Goal: Transaction & Acquisition: Purchase product/service

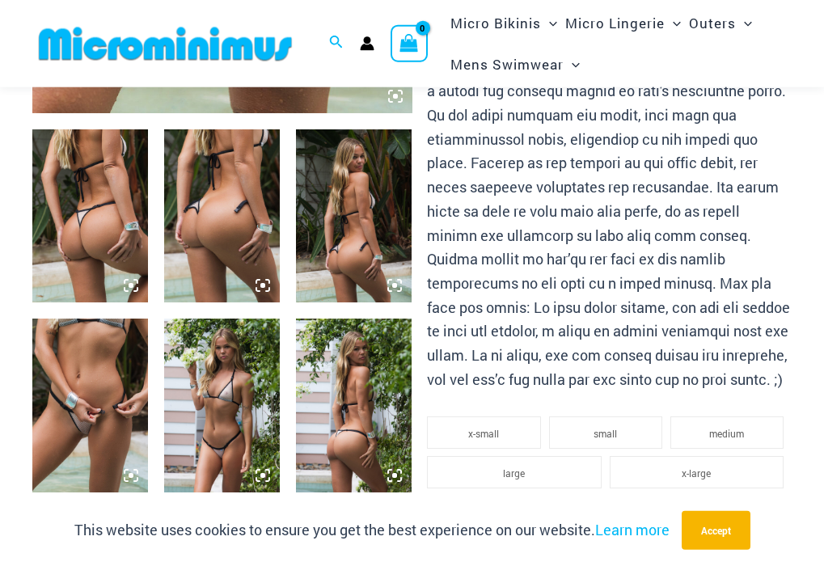
scroll to position [646, 0]
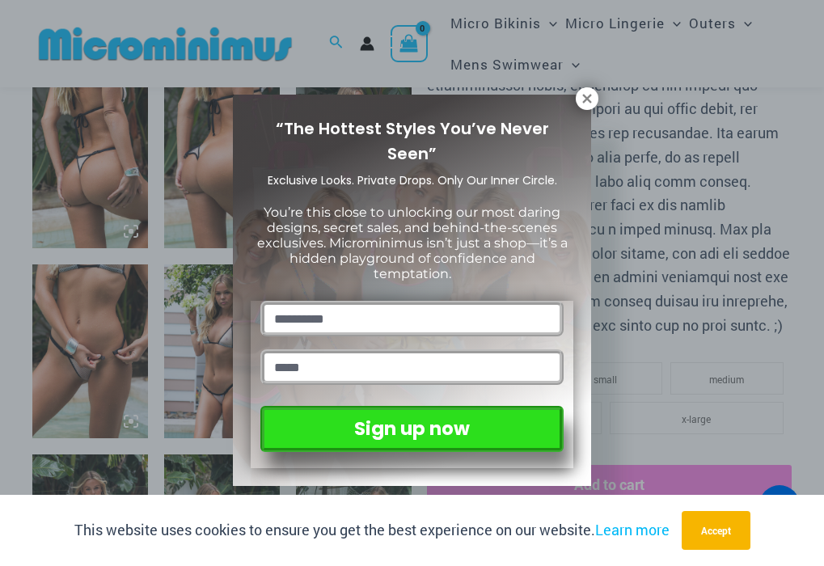
click at [581, 101] on icon at bounding box center [587, 98] width 15 height 15
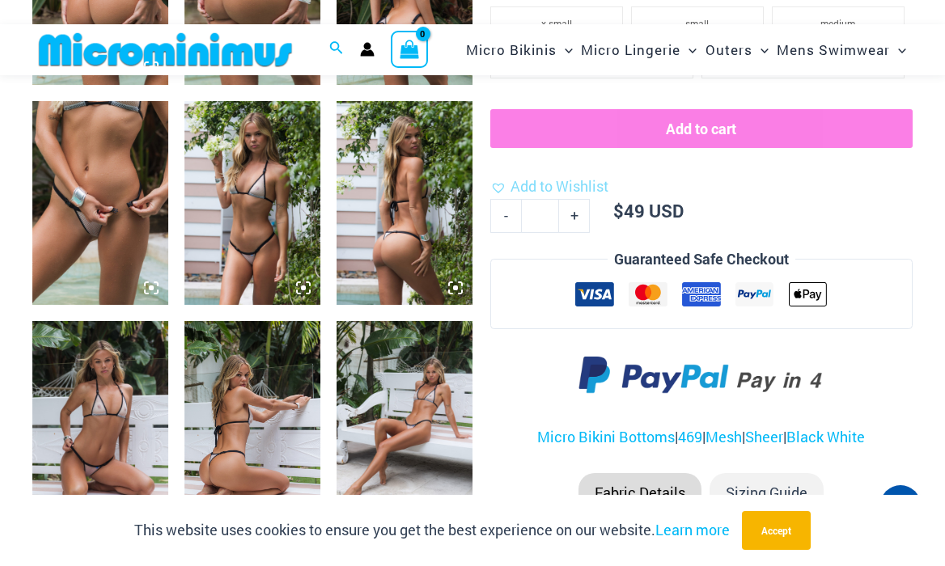
scroll to position [729, 0]
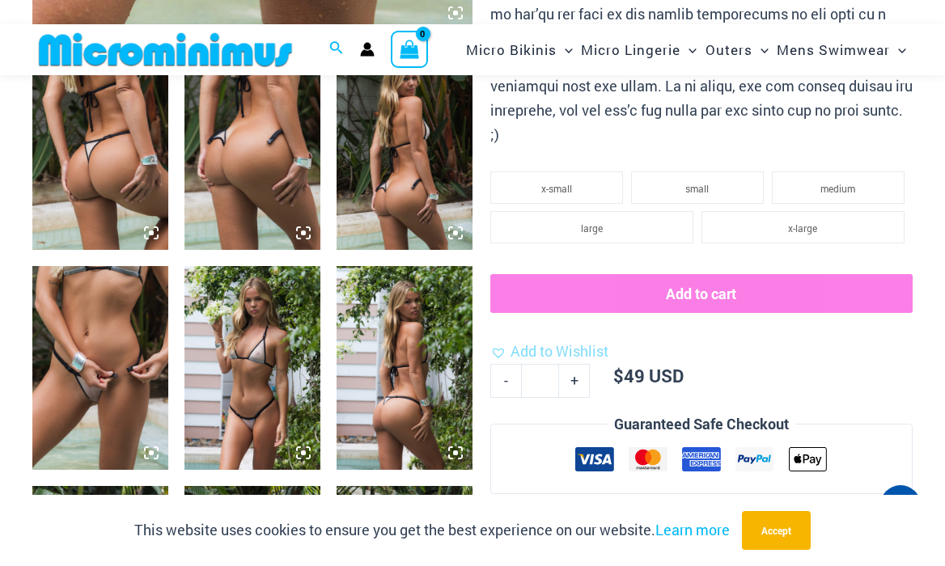
click at [103, 324] on img at bounding box center [100, 368] width 136 height 204
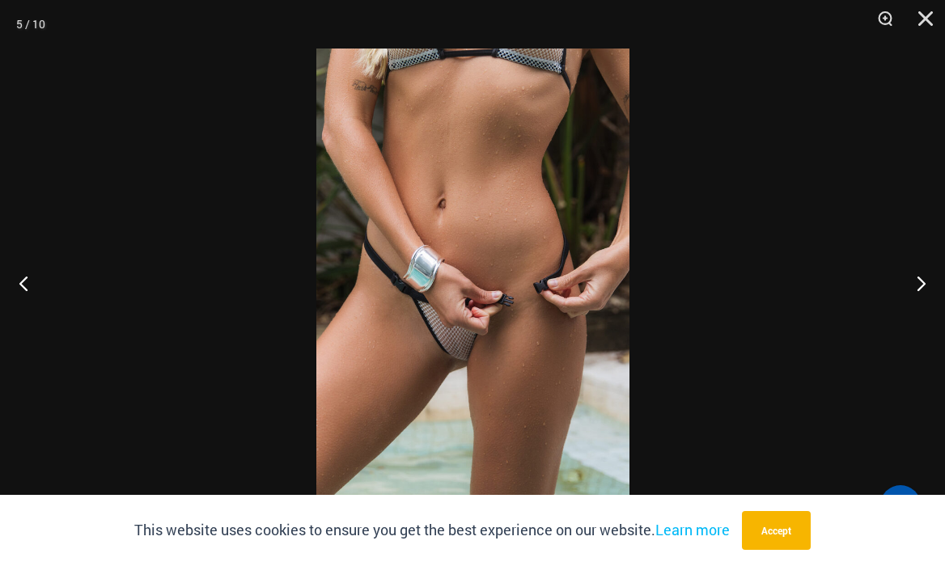
click at [526, 264] on img at bounding box center [472, 283] width 313 height 469
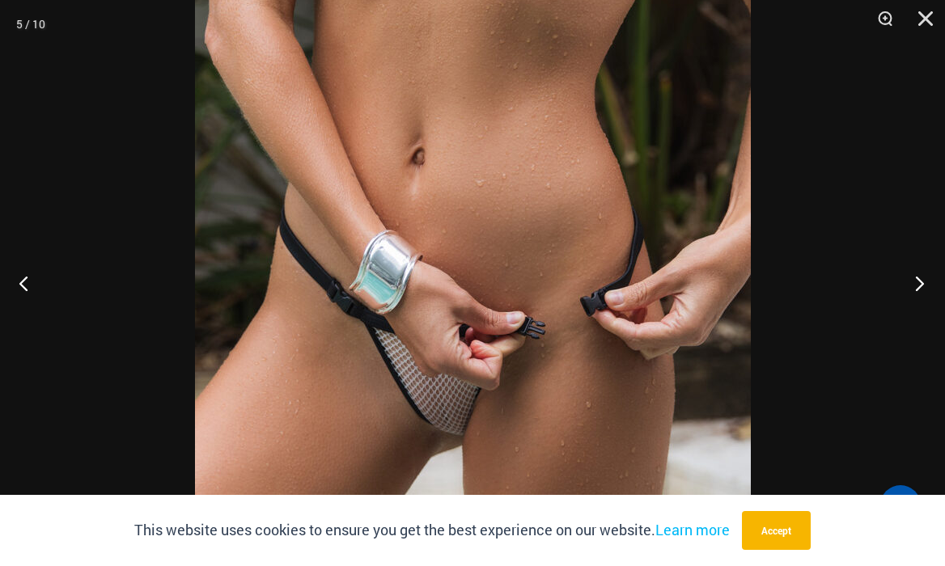
click at [823, 281] on button "Next" at bounding box center [914, 283] width 61 height 81
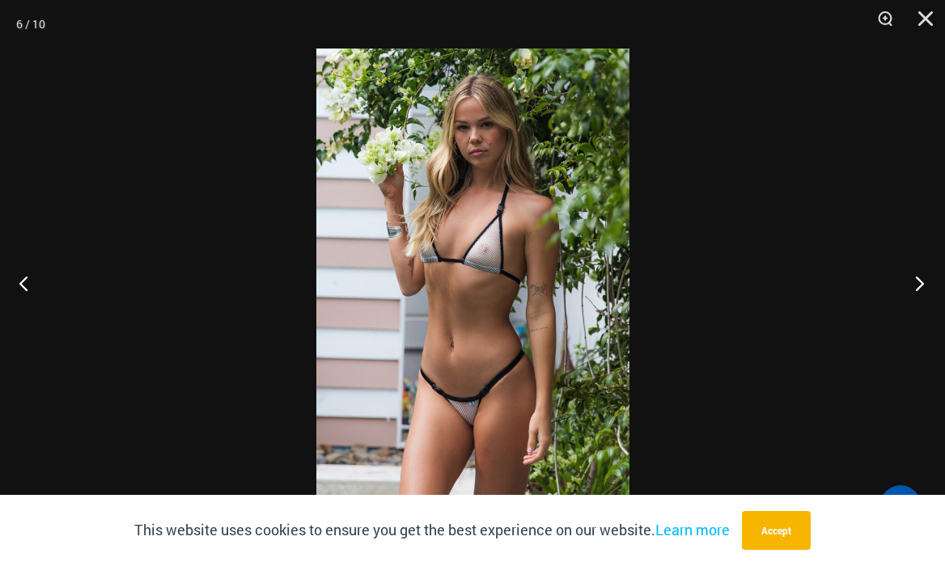
click at [823, 281] on button "Next" at bounding box center [914, 283] width 61 height 81
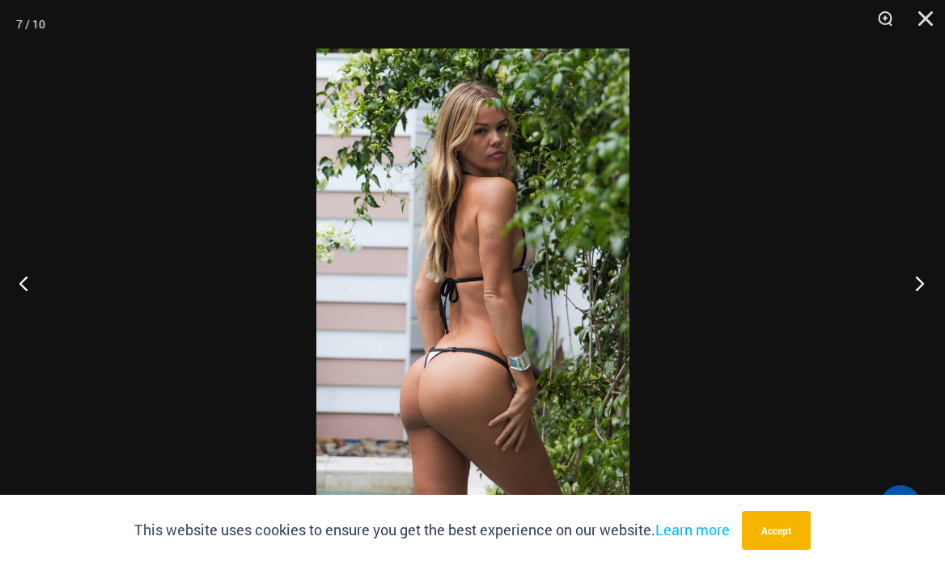
click at [823, 281] on button "Next" at bounding box center [914, 283] width 61 height 81
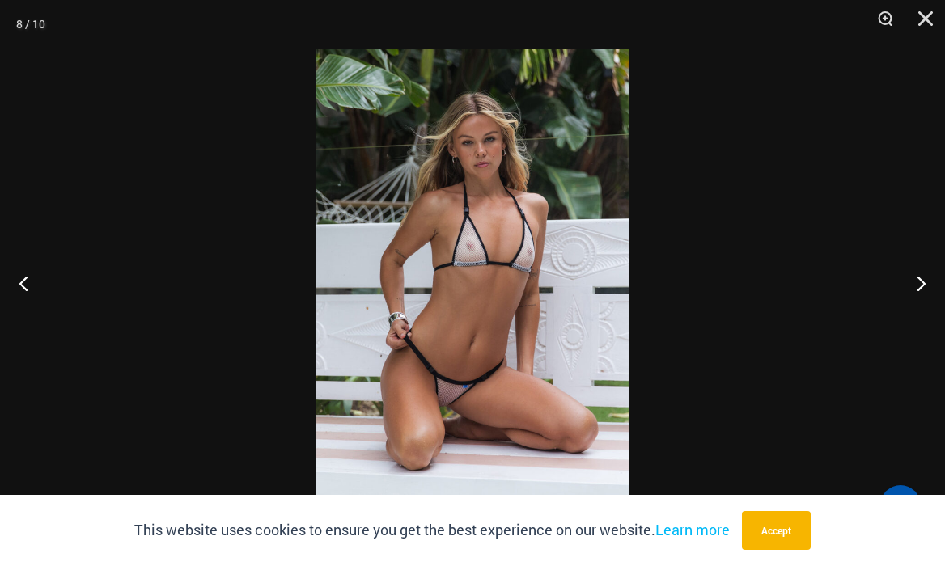
click at [504, 324] on img at bounding box center [472, 283] width 313 height 469
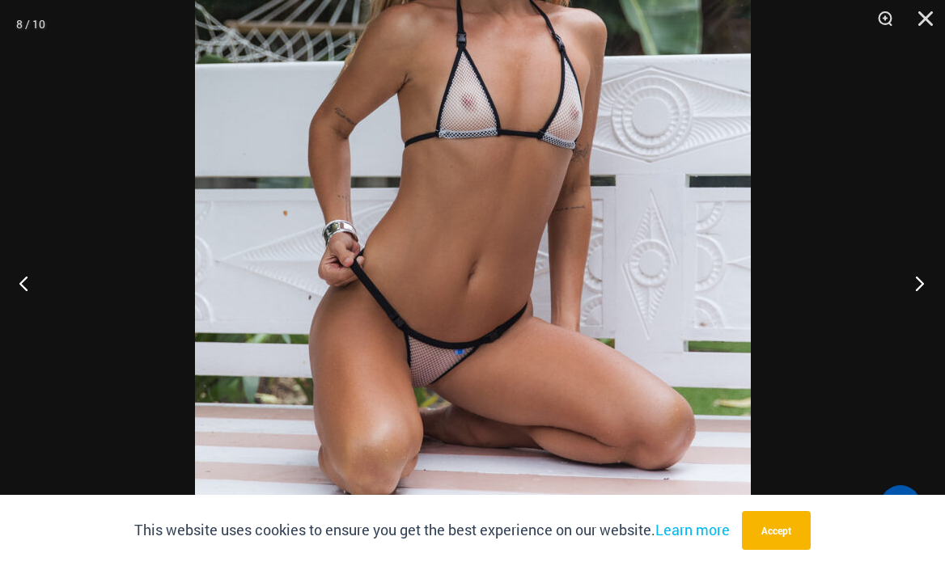
click at [823, 279] on button "Next" at bounding box center [914, 283] width 61 height 81
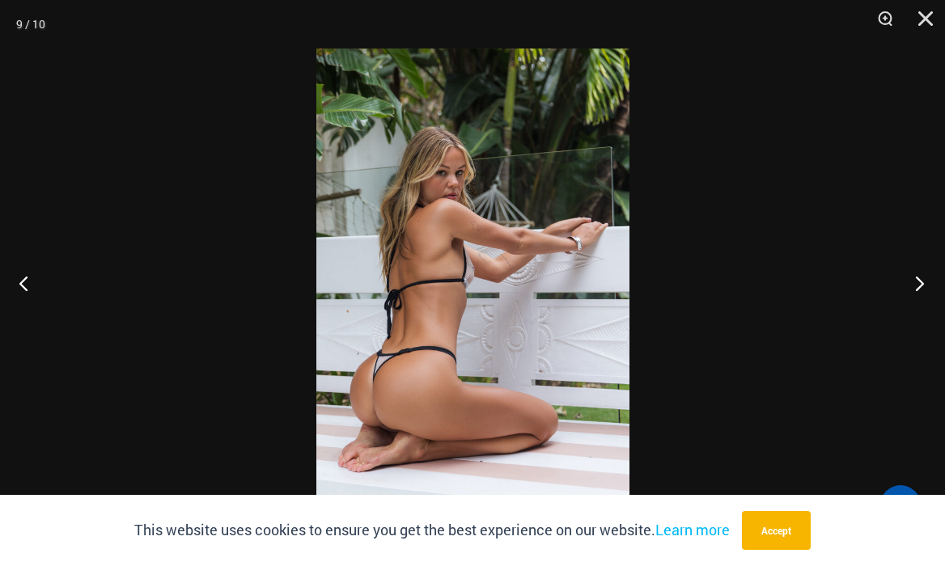
click at [823, 280] on button "Next" at bounding box center [914, 283] width 61 height 81
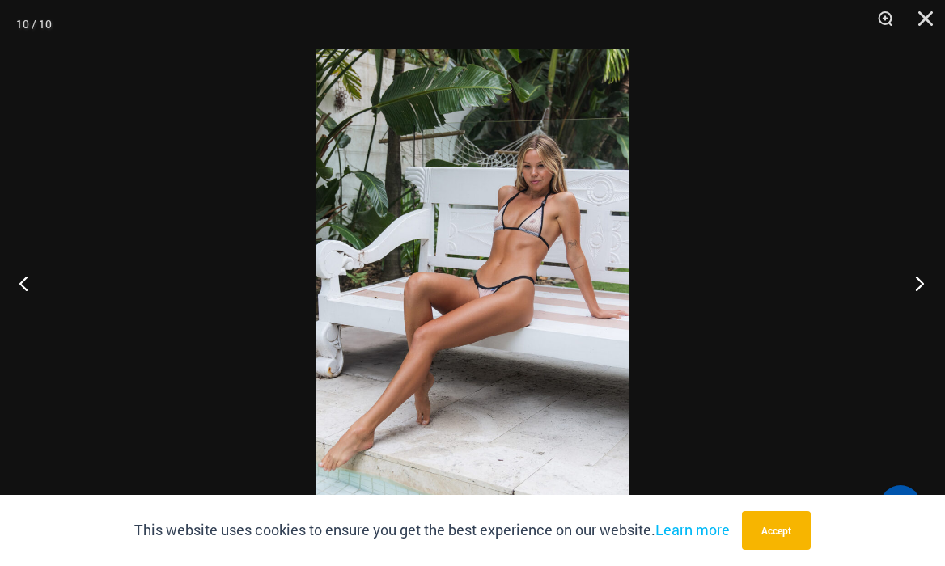
click at [823, 281] on button "Next" at bounding box center [914, 283] width 61 height 81
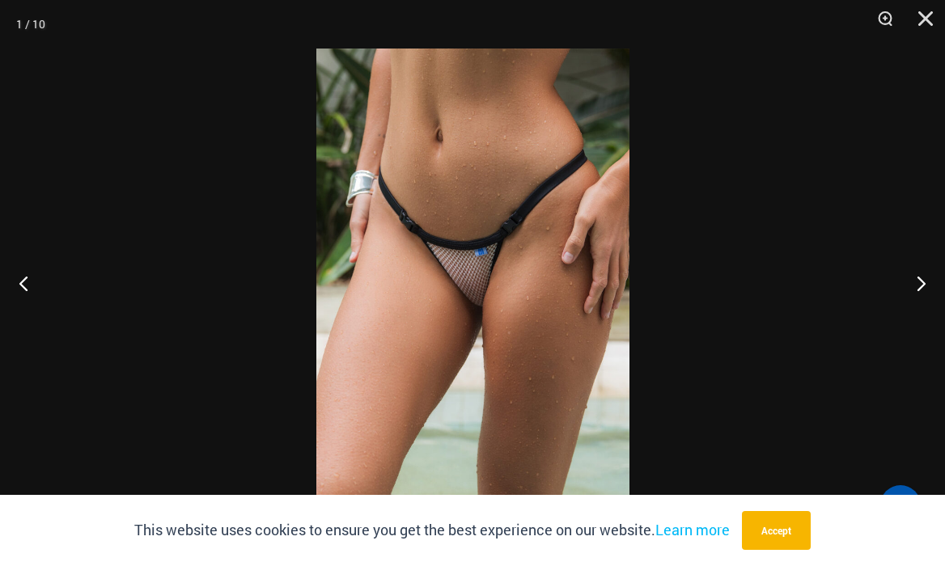
click at [496, 278] on img at bounding box center [472, 283] width 313 height 469
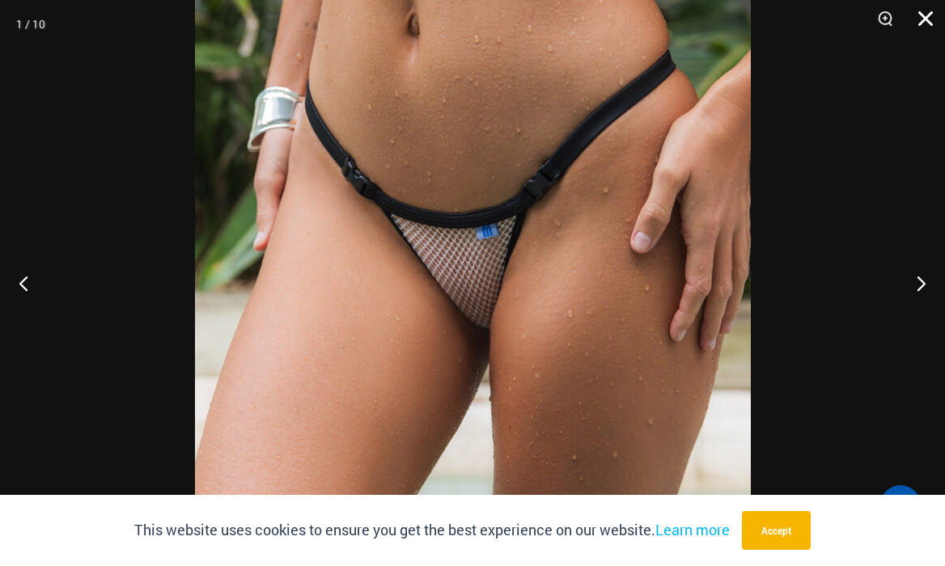
click at [823, 17] on button "Close" at bounding box center [919, 24] width 40 height 49
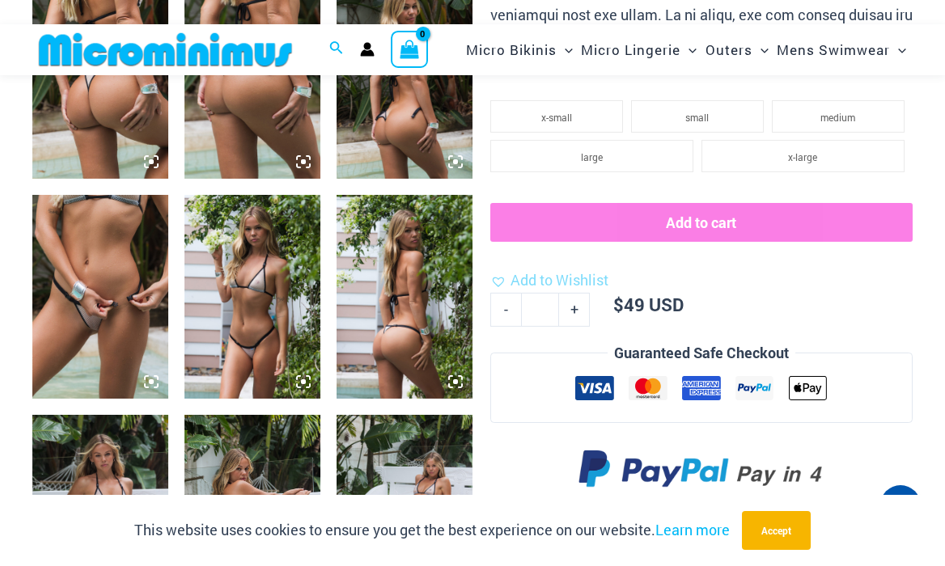
scroll to position [811, 0]
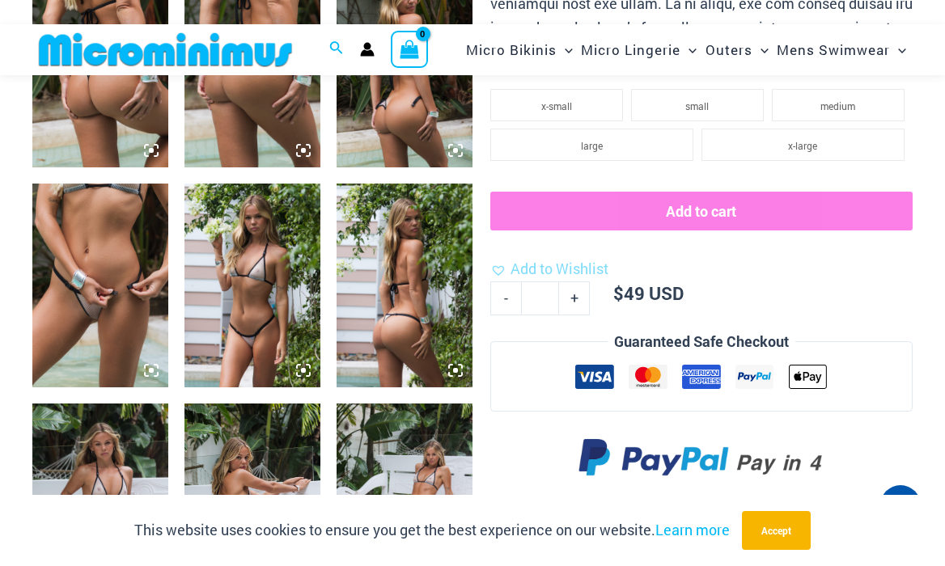
click at [115, 272] on img at bounding box center [100, 286] width 136 height 204
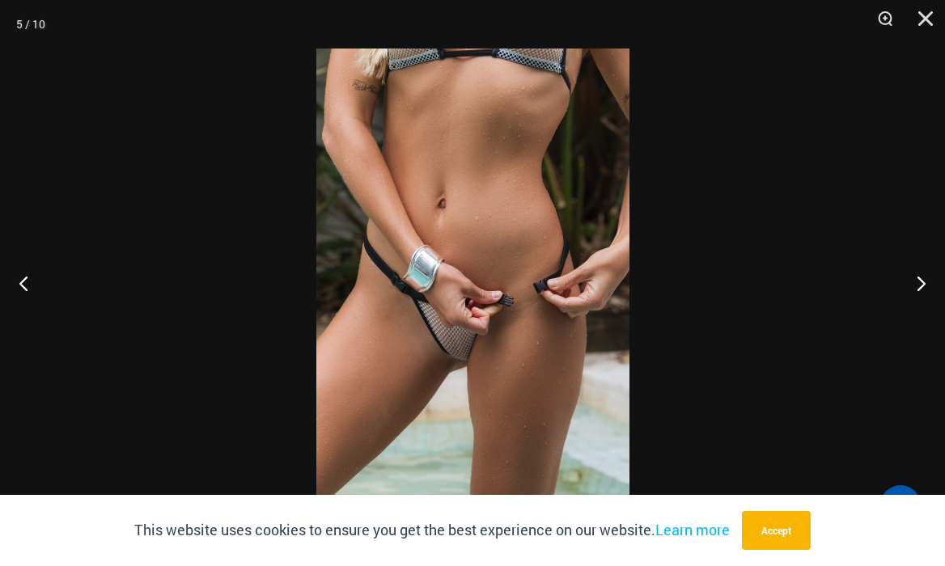
click at [445, 276] on img at bounding box center [472, 283] width 313 height 469
